Goal: Transaction & Acquisition: Purchase product/service

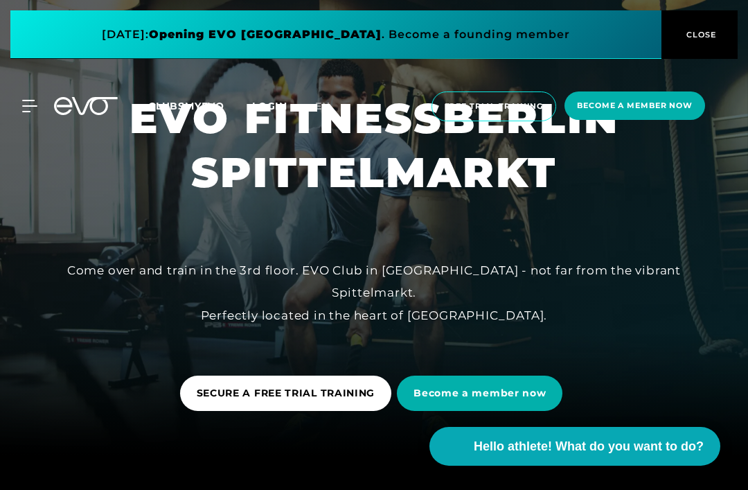
scroll to position [35, 0]
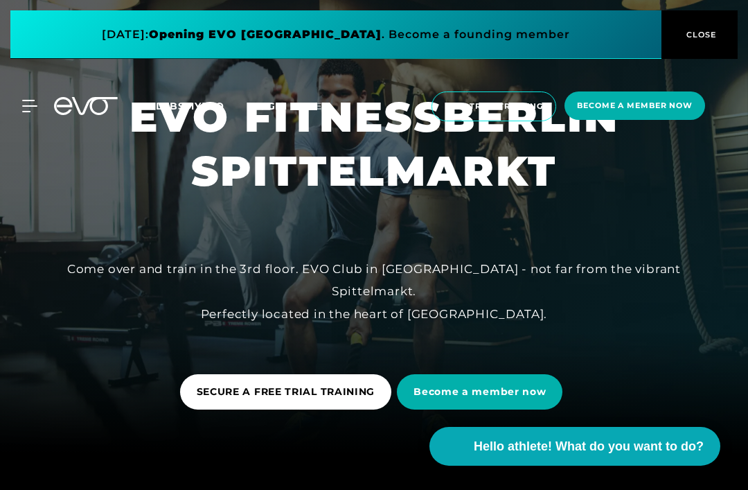
click at [337, 108] on link "EN" at bounding box center [331, 106] width 32 height 16
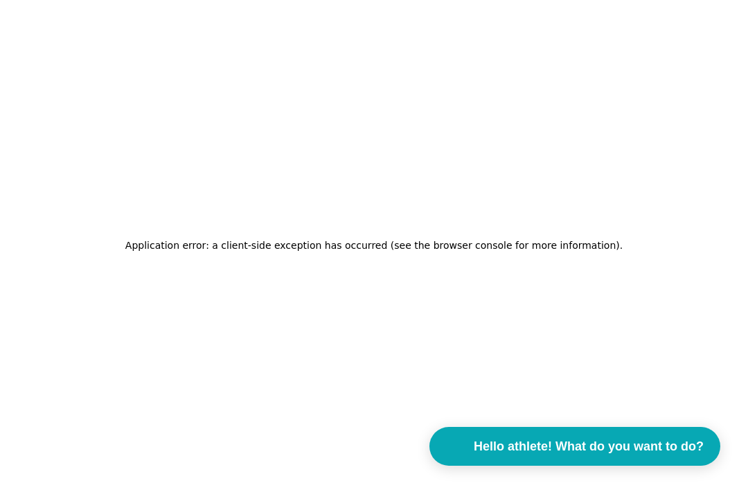
click at [332, 96] on div "Application error: a client-side exception has occurred (see the browser consol…" at bounding box center [374, 245] width 748 height 490
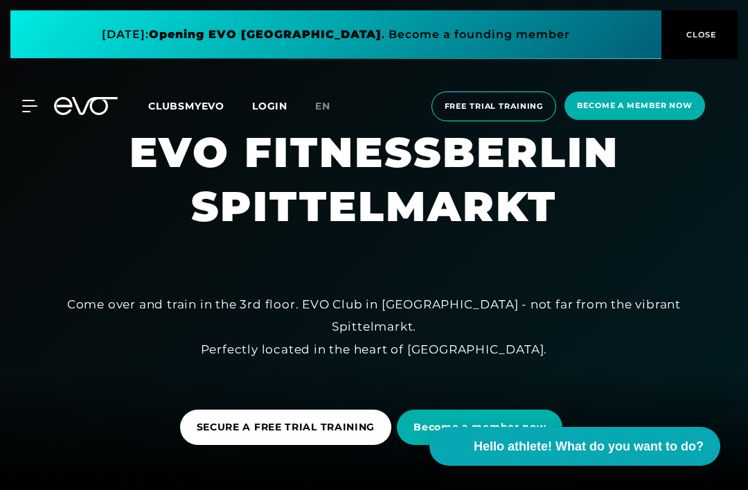
click at [43, 136] on div "MYEVO LOGIN ABOUT EVO Memberships Test training DAY PASS EVO STUDIOS Düsseldorf…" at bounding box center [374, 106] width 748 height 74
click at [46, 139] on div "MYEVO LOGIN ABOUT EVO Memberships Test training DAY PASS EVO STUDIOS Düsseldorf…" at bounding box center [374, 106] width 748 height 74
click at [42, 144] on div at bounding box center [374, 245] width 748 height 490
click at [39, 156] on div at bounding box center [374, 245] width 748 height 490
click at [24, 179] on div at bounding box center [374, 245] width 748 height 490
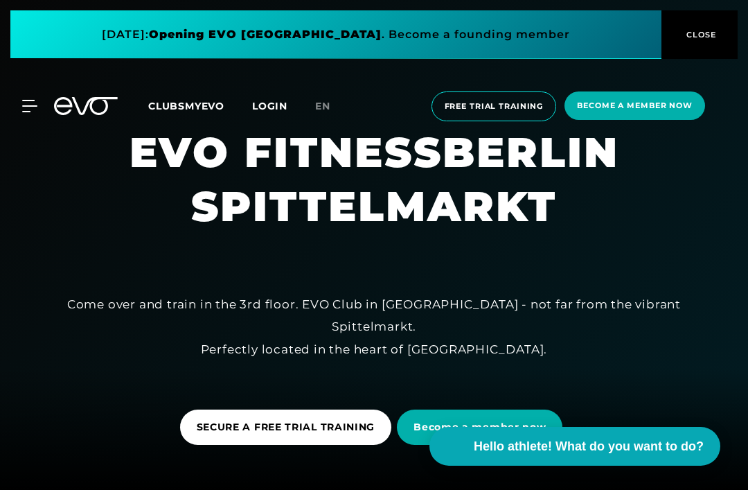
click at [30, 163] on div at bounding box center [374, 245] width 748 height 490
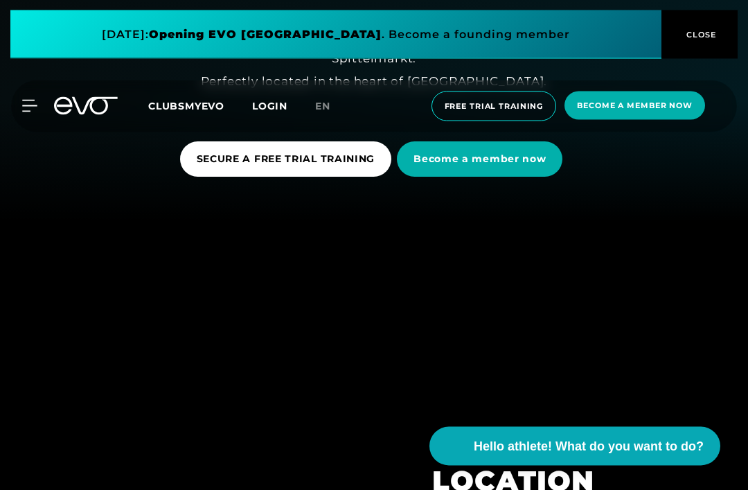
scroll to position [264, 0]
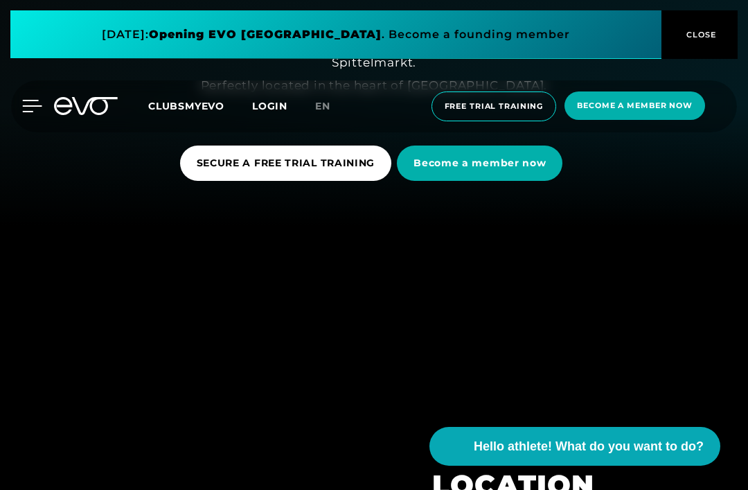
click at [36, 100] on icon at bounding box center [32, 105] width 19 height 11
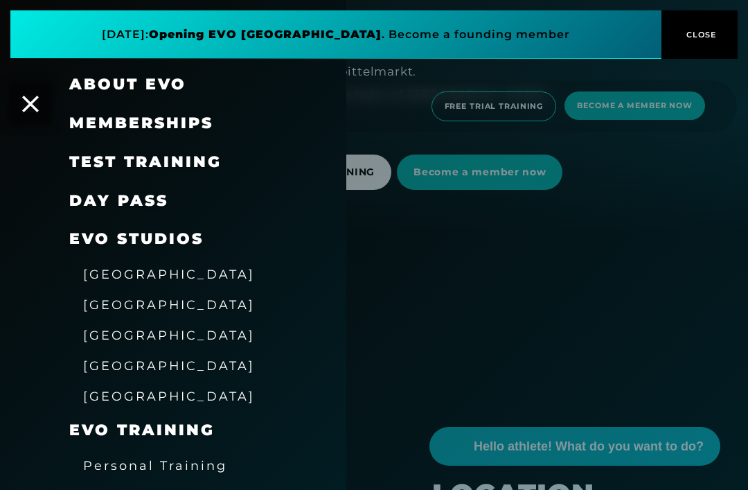
scroll to position [51, 0]
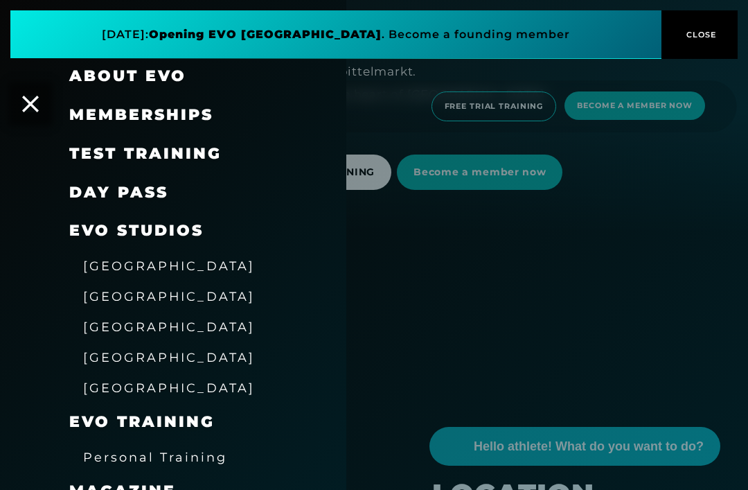
click at [123, 299] on span "[GEOGRAPHIC_DATA]" at bounding box center [169, 296] width 172 height 15
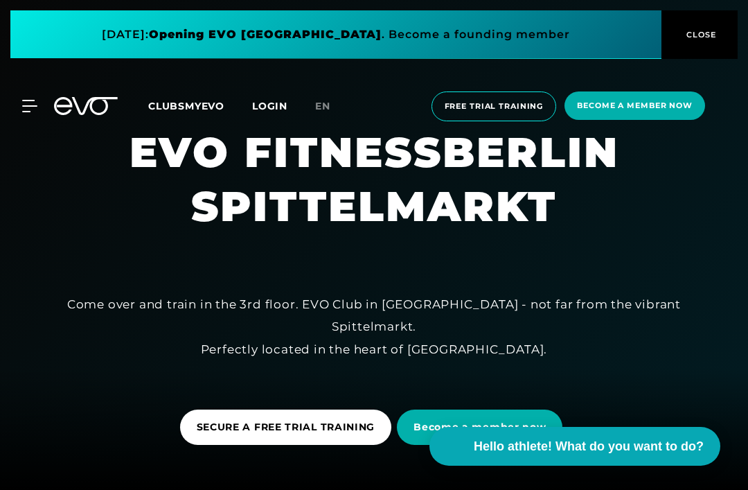
click at [34, 147] on div at bounding box center [374, 245] width 748 height 490
click at [41, 173] on div at bounding box center [374, 245] width 748 height 490
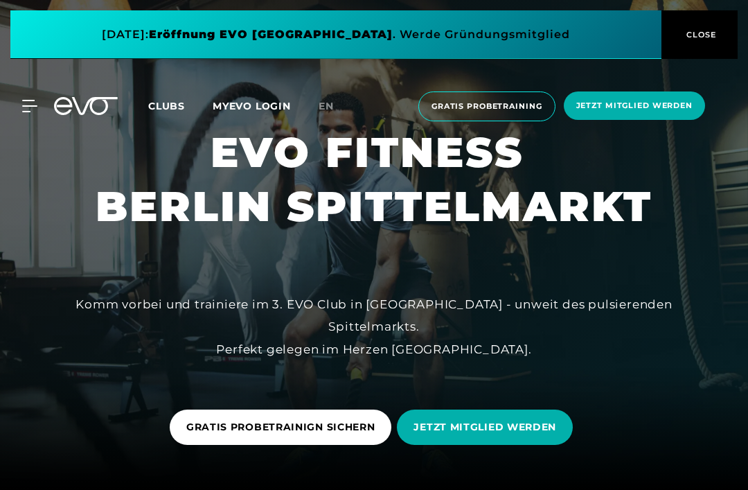
click at [327, 99] on link "en" at bounding box center [335, 106] width 32 height 16
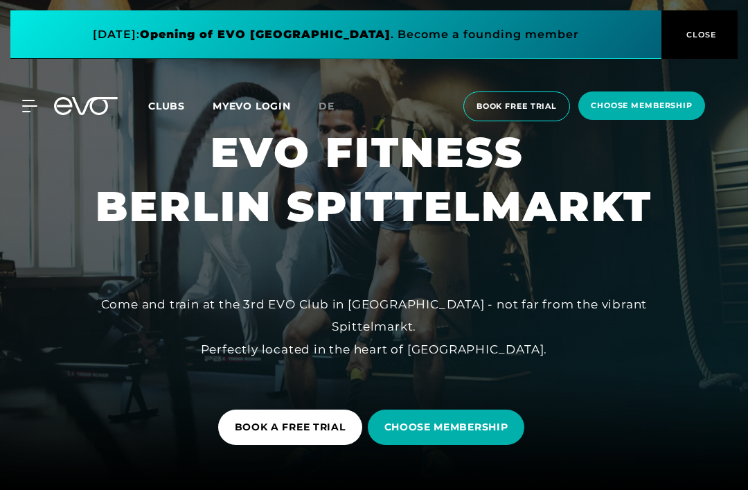
click at [43, 101] on div "MyEVO Login About Memberships free trial DAYPASS EVO Studios [GEOGRAPHIC_DATA] …" at bounding box center [21, 106] width 48 height 12
click at [33, 102] on icon at bounding box center [32, 106] width 20 height 12
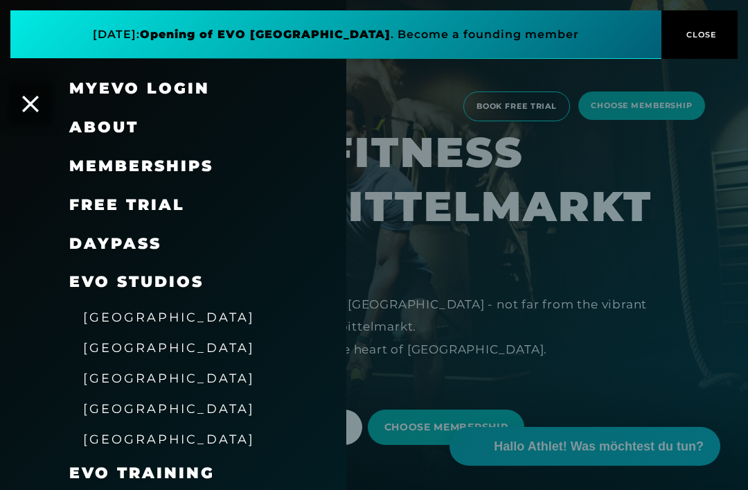
click at [193, 157] on span "Memberships" at bounding box center [141, 166] width 144 height 19
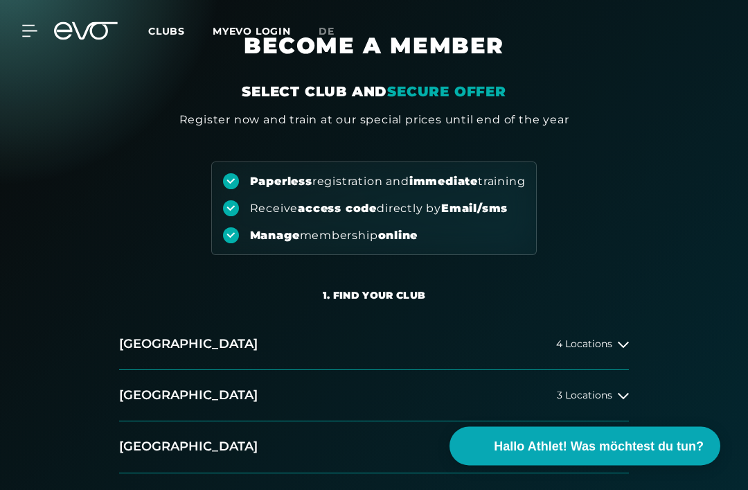
scroll to position [59, 0]
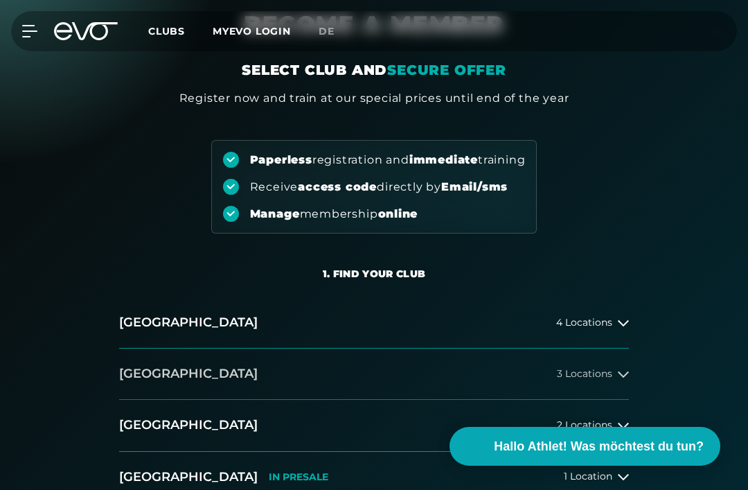
click at [612, 375] on div "3 Locations" at bounding box center [593, 373] width 72 height 11
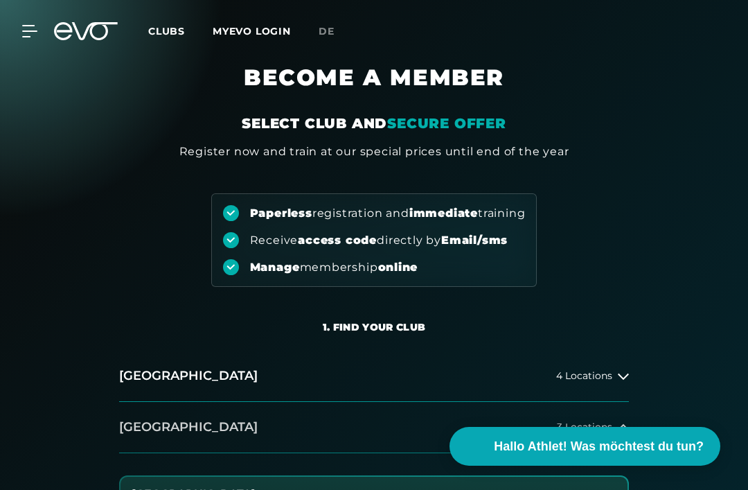
scroll to position [0, 0]
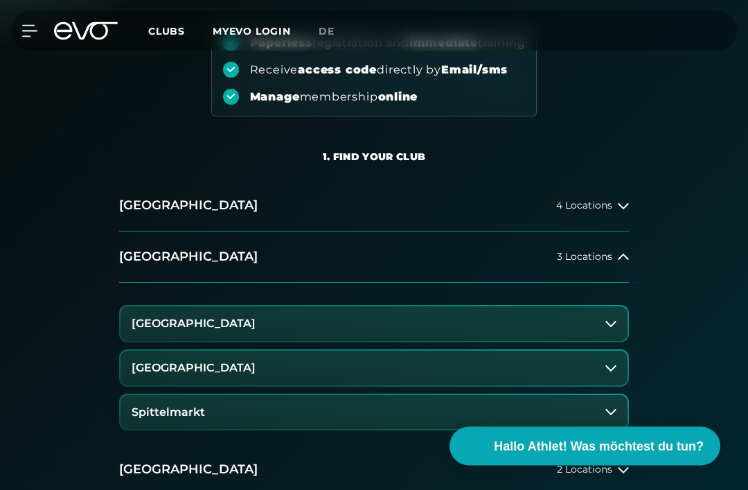
click at [574, 400] on button "Spittelmarkt" at bounding box center [373, 412] width 507 height 35
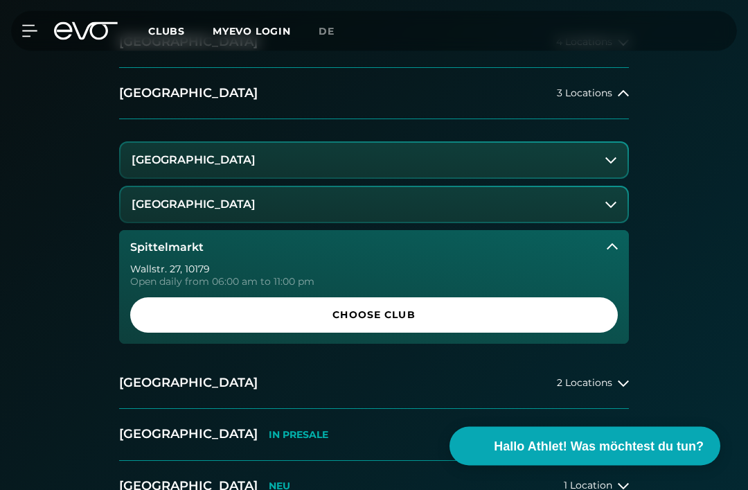
scroll to position [339, 0]
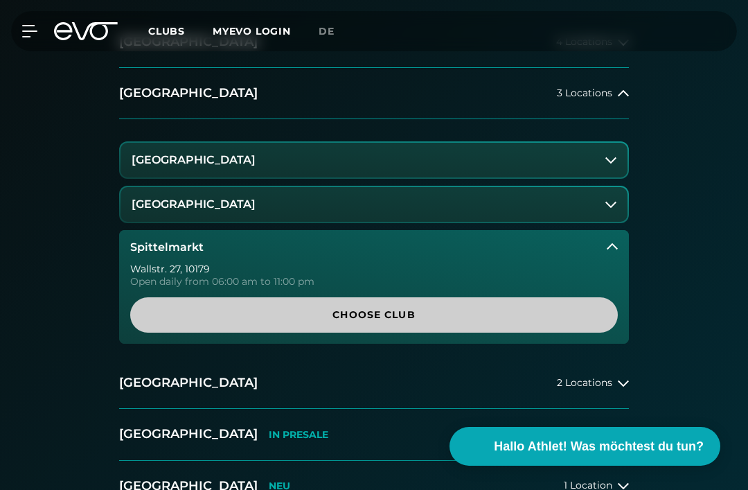
click at [566, 315] on span "Choose Club" at bounding box center [374, 314] width 454 height 15
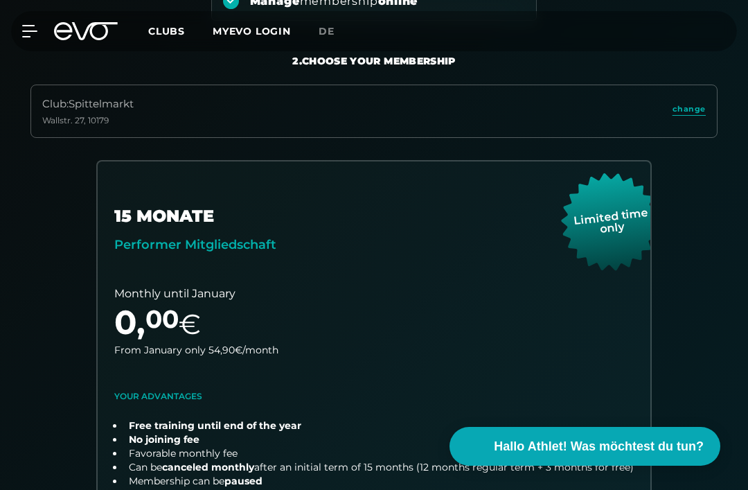
scroll to position [272, 0]
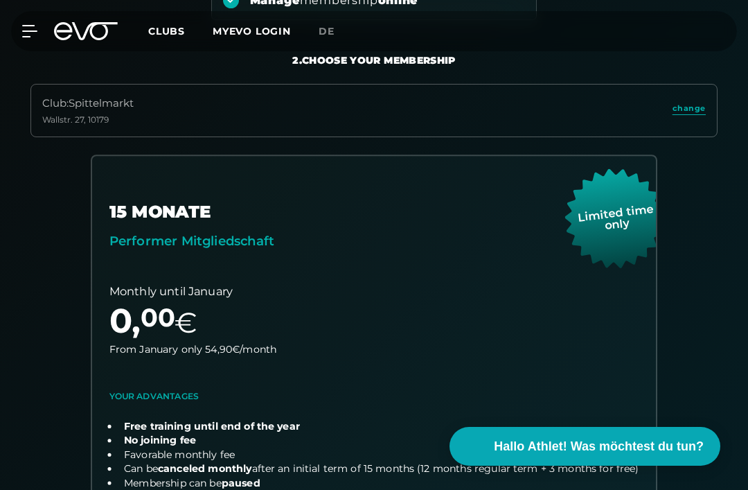
click at [587, 360] on link "choose plan" at bounding box center [374, 393] width 564 height 475
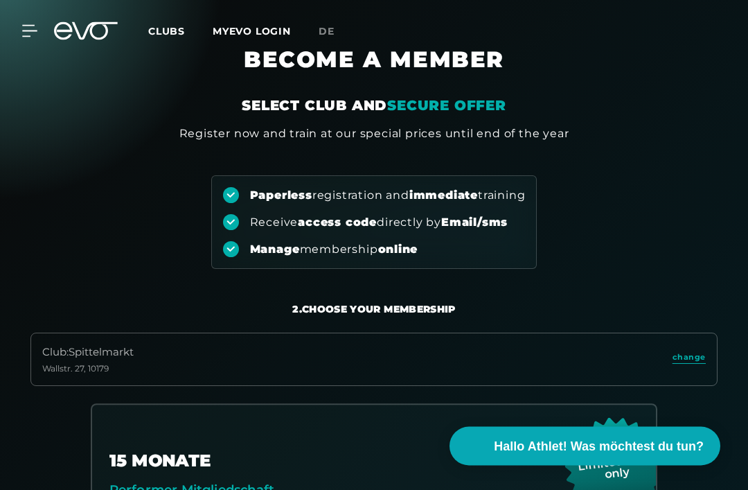
scroll to position [0, 0]
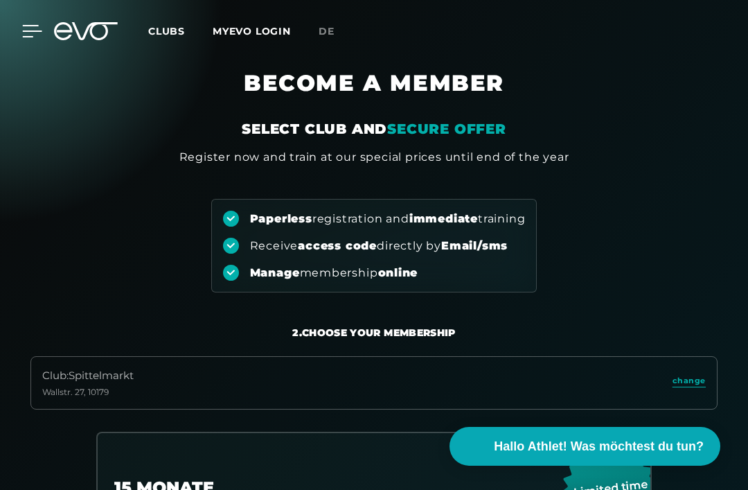
click at [33, 28] on icon at bounding box center [32, 31] width 20 height 12
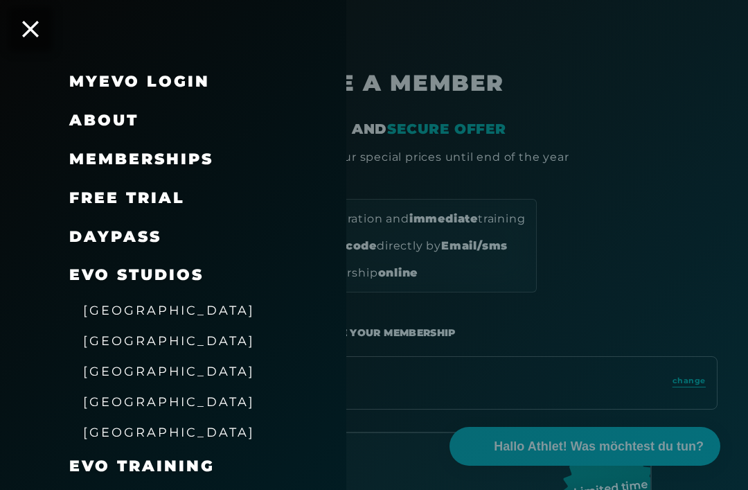
scroll to position [12, 0]
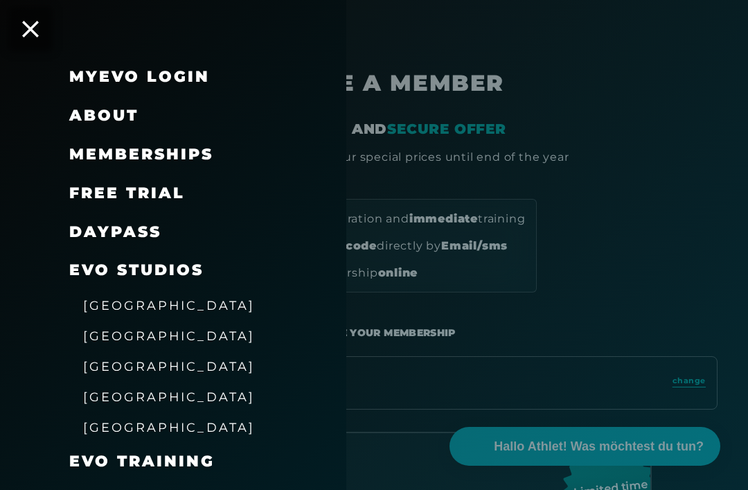
click at [137, 117] on span "About" at bounding box center [103, 115] width 69 height 19
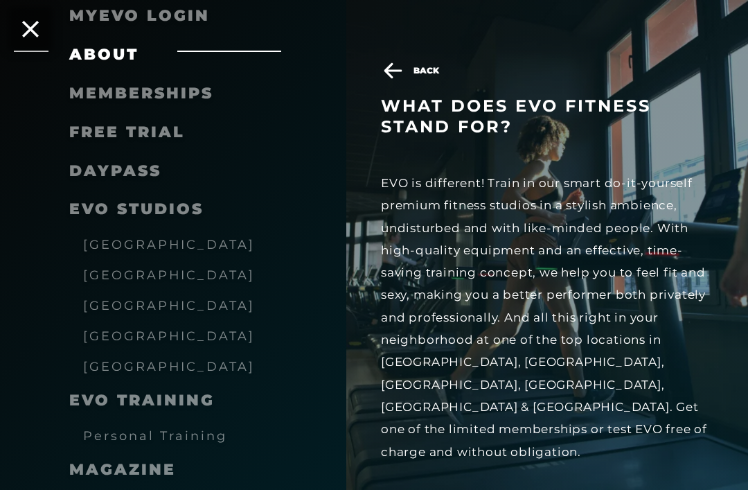
scroll to position [105, 0]
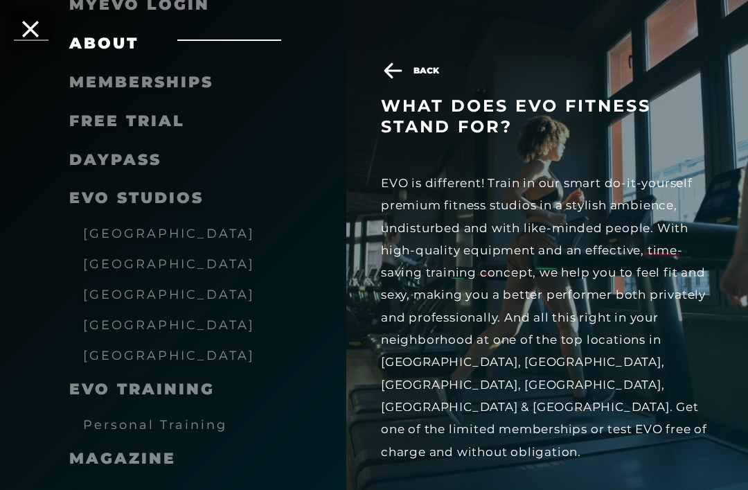
click at [116, 265] on span "[GEOGRAPHIC_DATA]" at bounding box center [169, 263] width 172 height 15
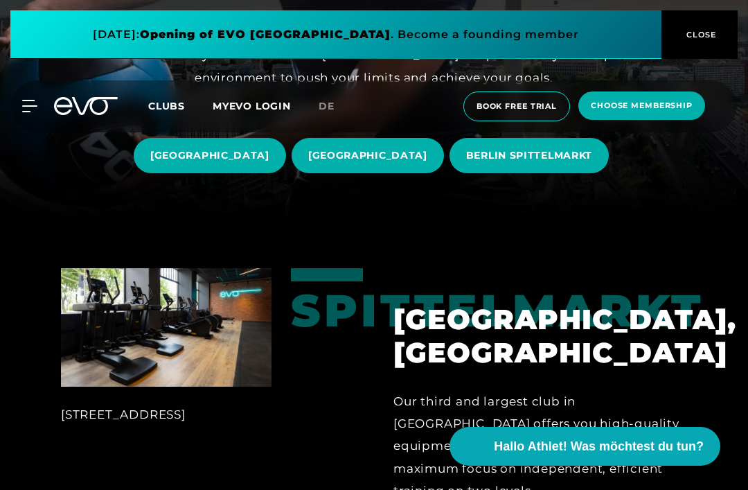
scroll to position [272, 0]
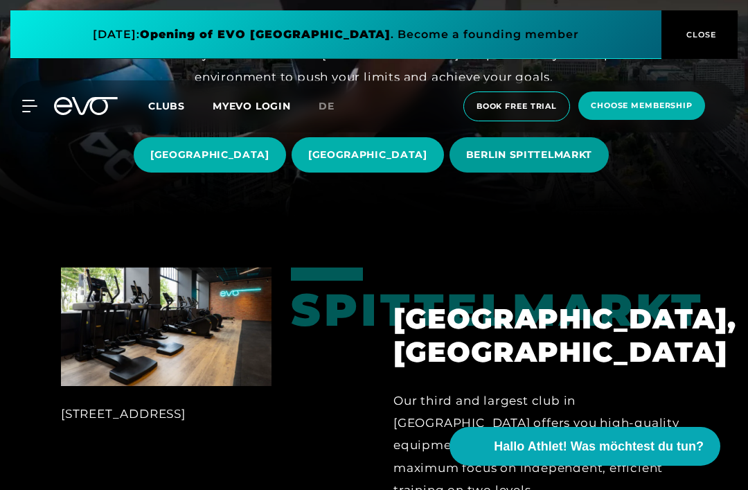
click at [560, 162] on span "BERLIN SPITTELMARKT" at bounding box center [529, 155] width 126 height 15
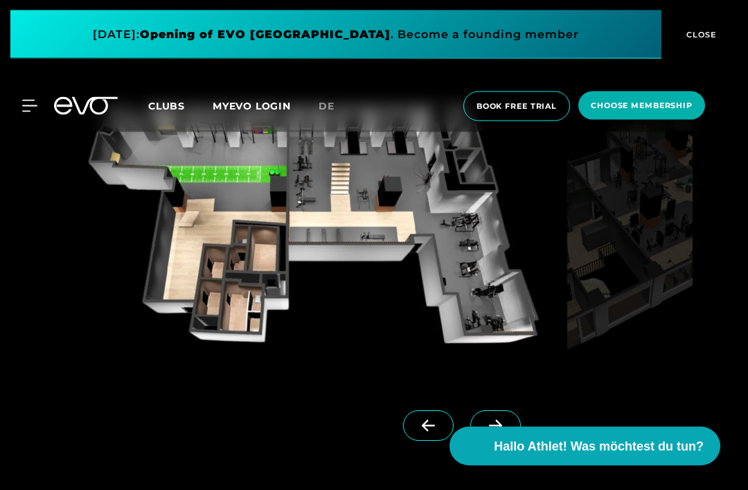
click at [691, 292] on img at bounding box center [629, 230] width 125 height 293
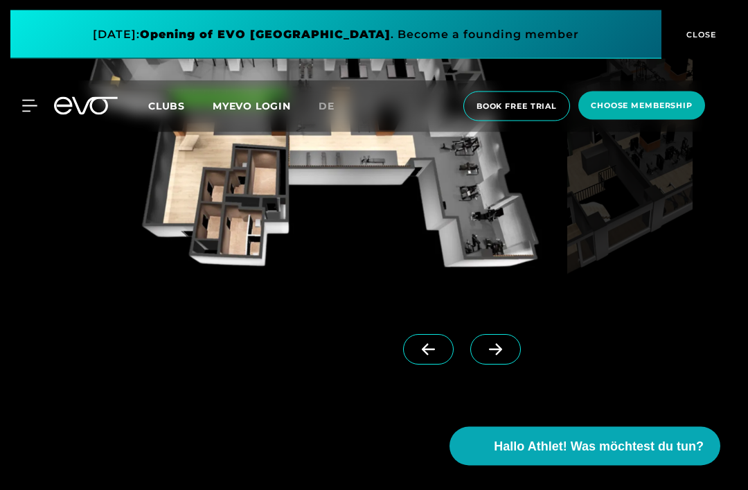
scroll to position [1198, 0]
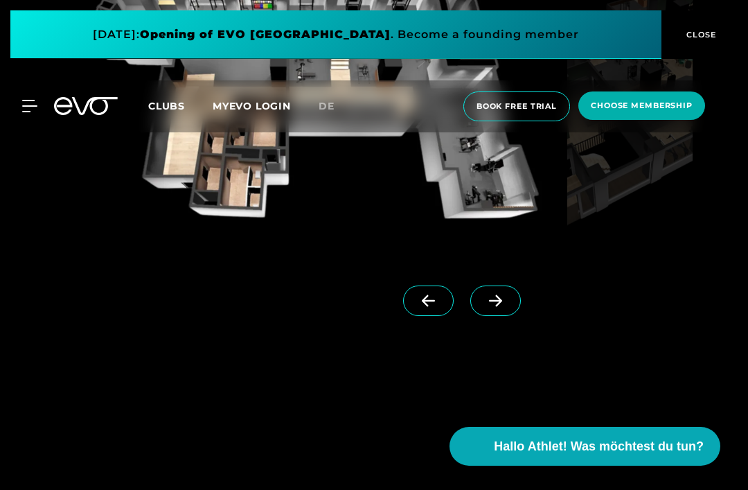
click at [488, 307] on icon at bounding box center [495, 300] width 24 height 12
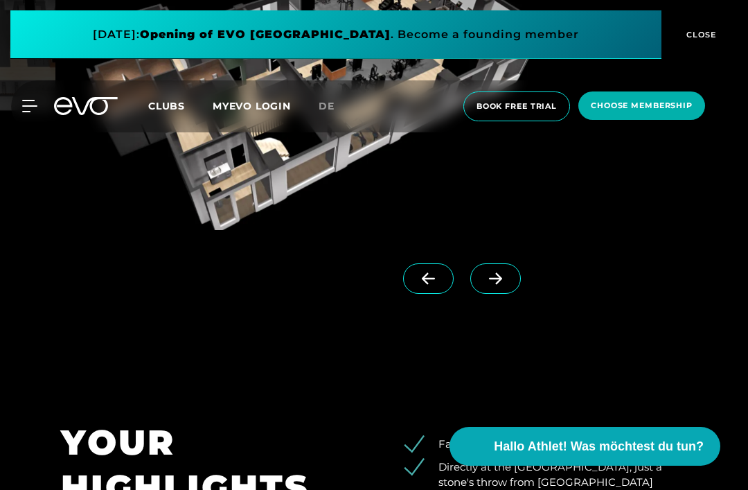
scroll to position [1224, 0]
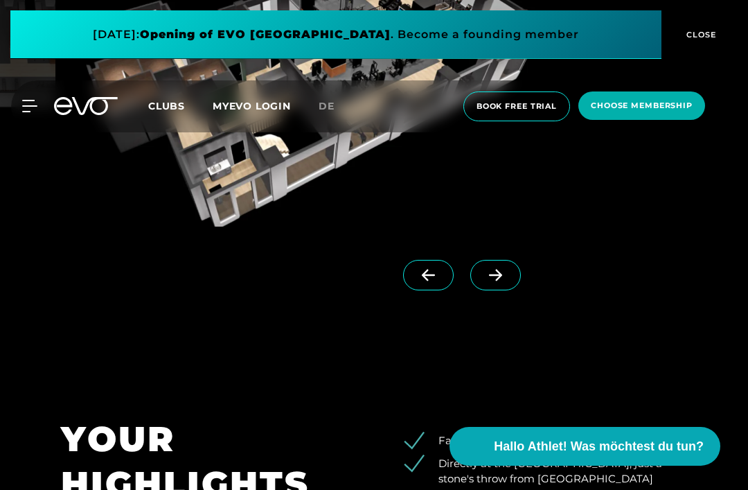
click at [483, 290] on span at bounding box center [495, 275] width 51 height 30
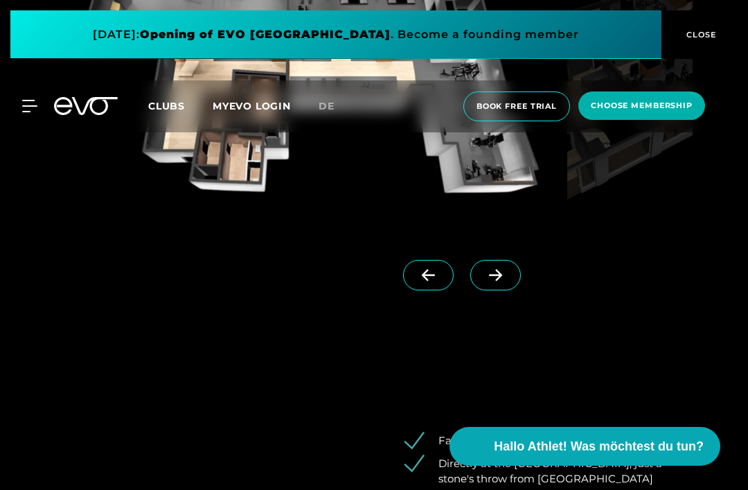
click at [483, 290] on span at bounding box center [495, 275] width 51 height 30
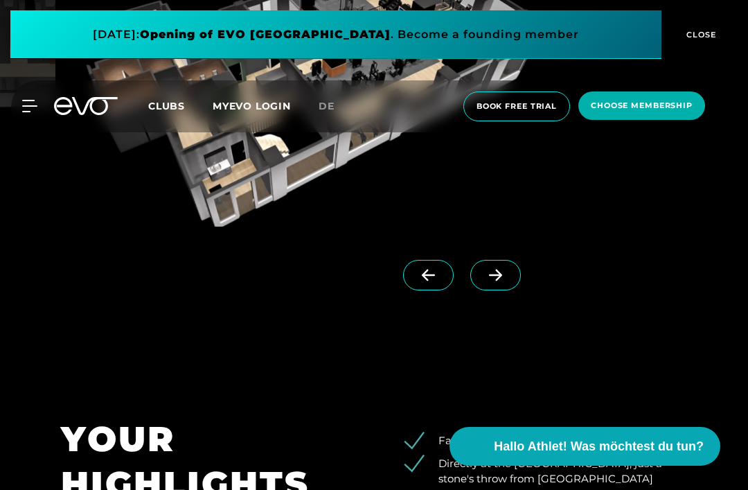
click at [499, 281] on icon at bounding box center [495, 275] width 24 height 12
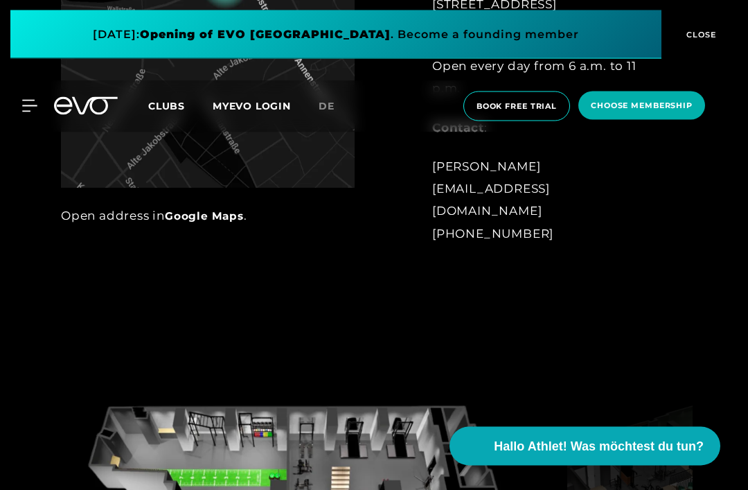
scroll to position [762, 0]
